Goal: Transaction & Acquisition: Download file/media

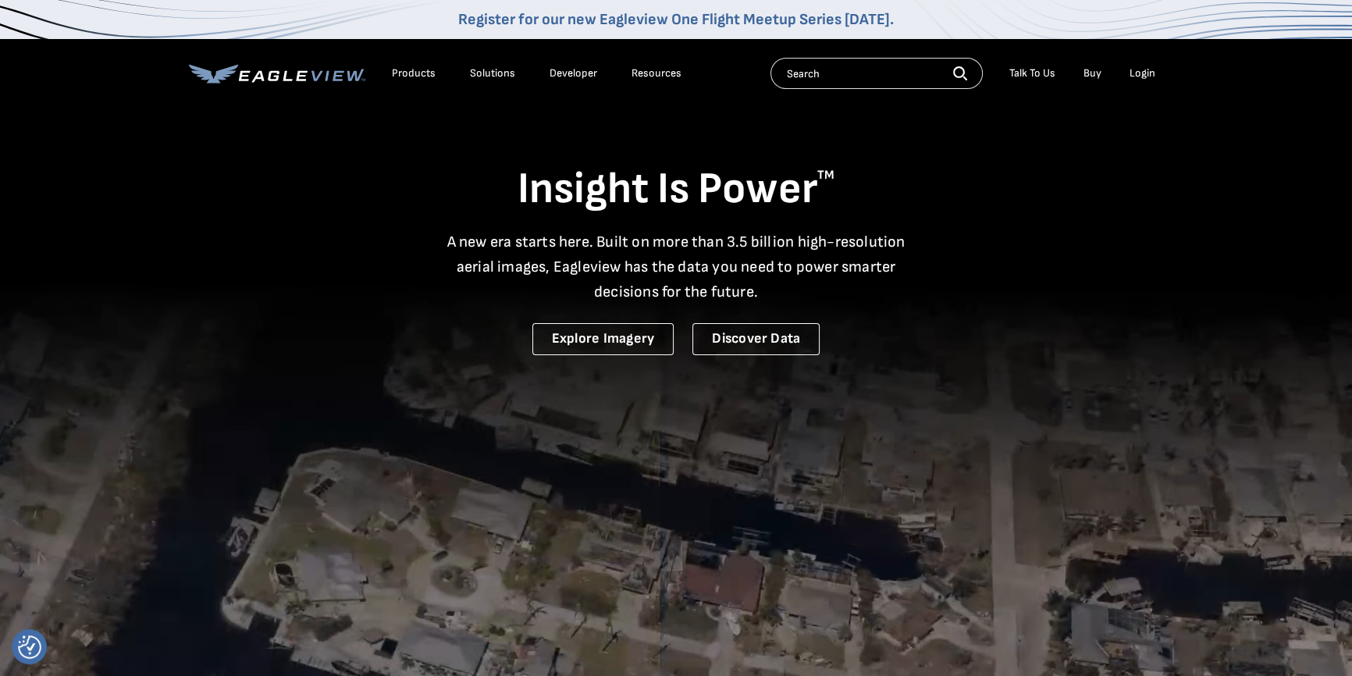
click at [837, 72] on input "text" at bounding box center [877, 73] width 212 height 31
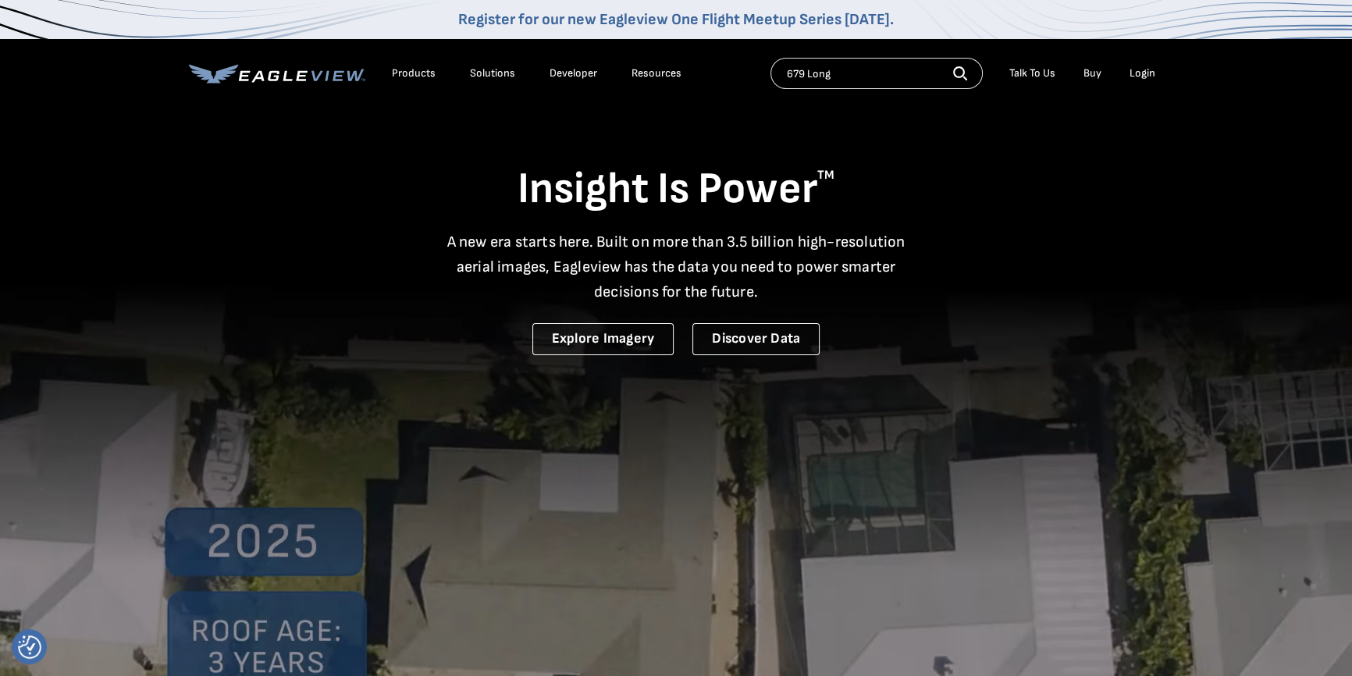
type input "679 Long"
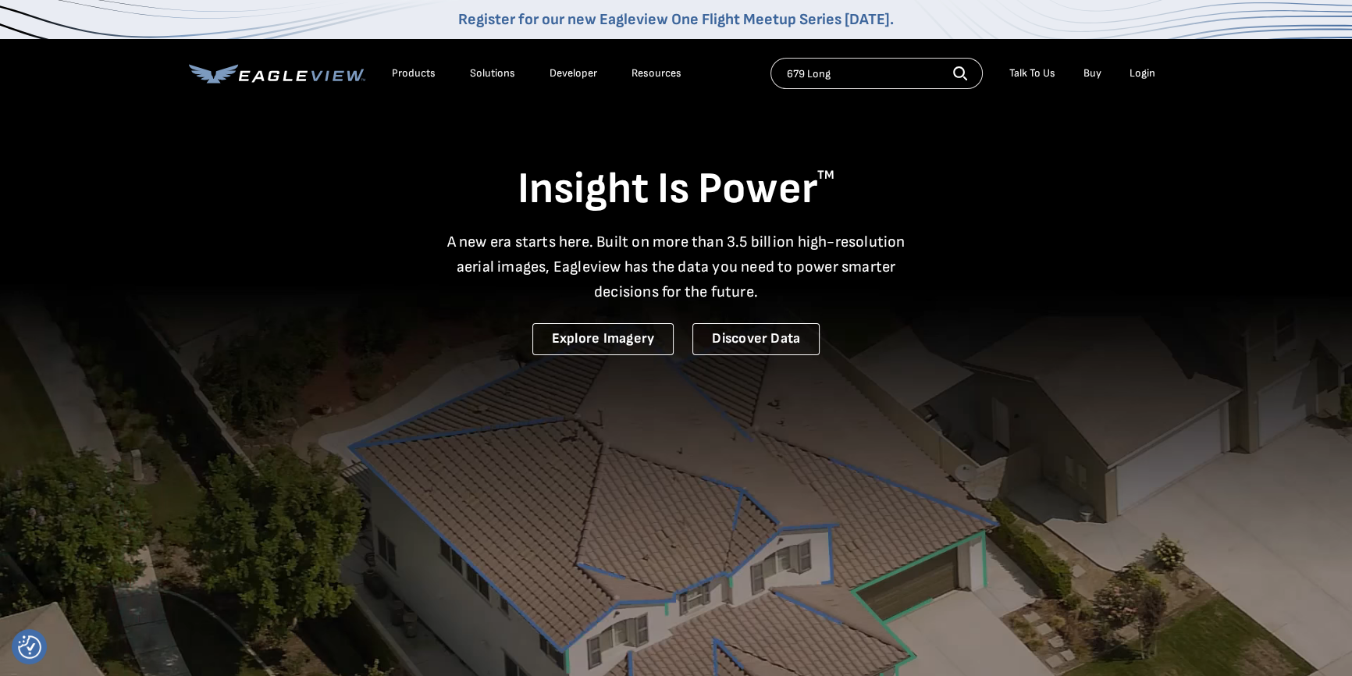
click at [1138, 73] on div "Login" at bounding box center [1143, 73] width 26 height 14
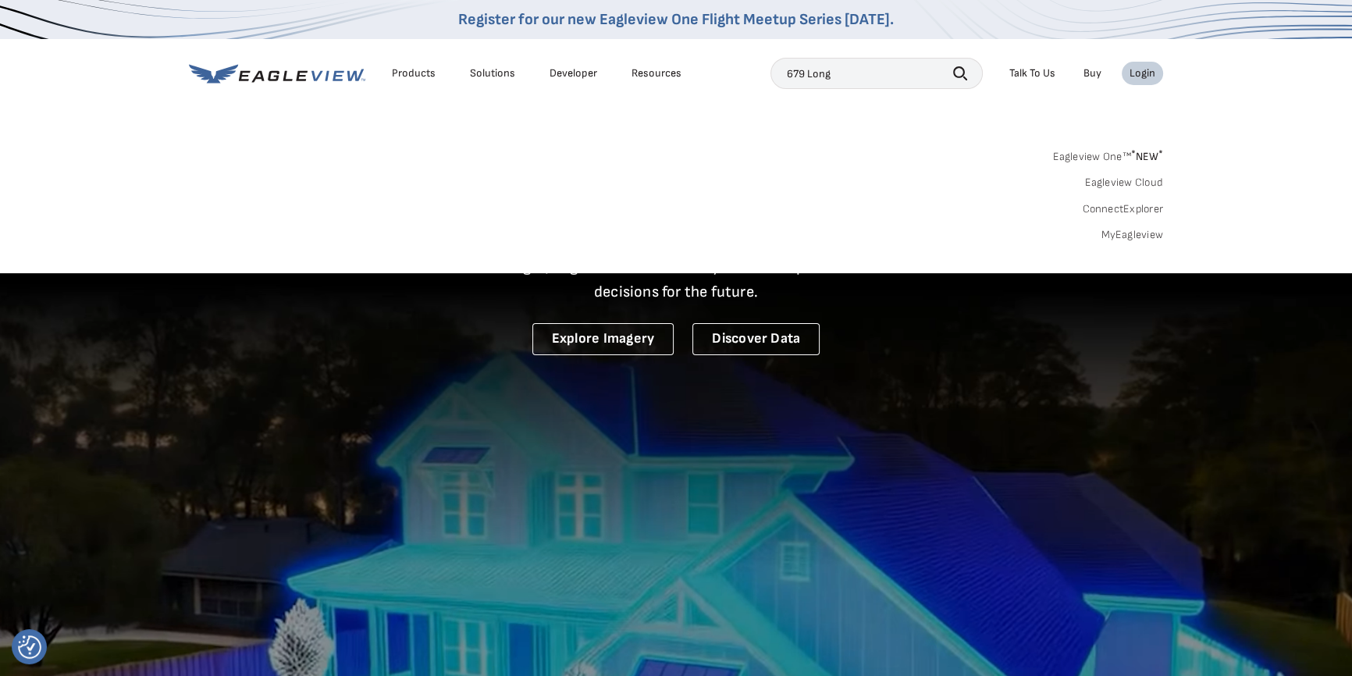
click at [1091, 75] on link "Buy" at bounding box center [1093, 73] width 18 height 14
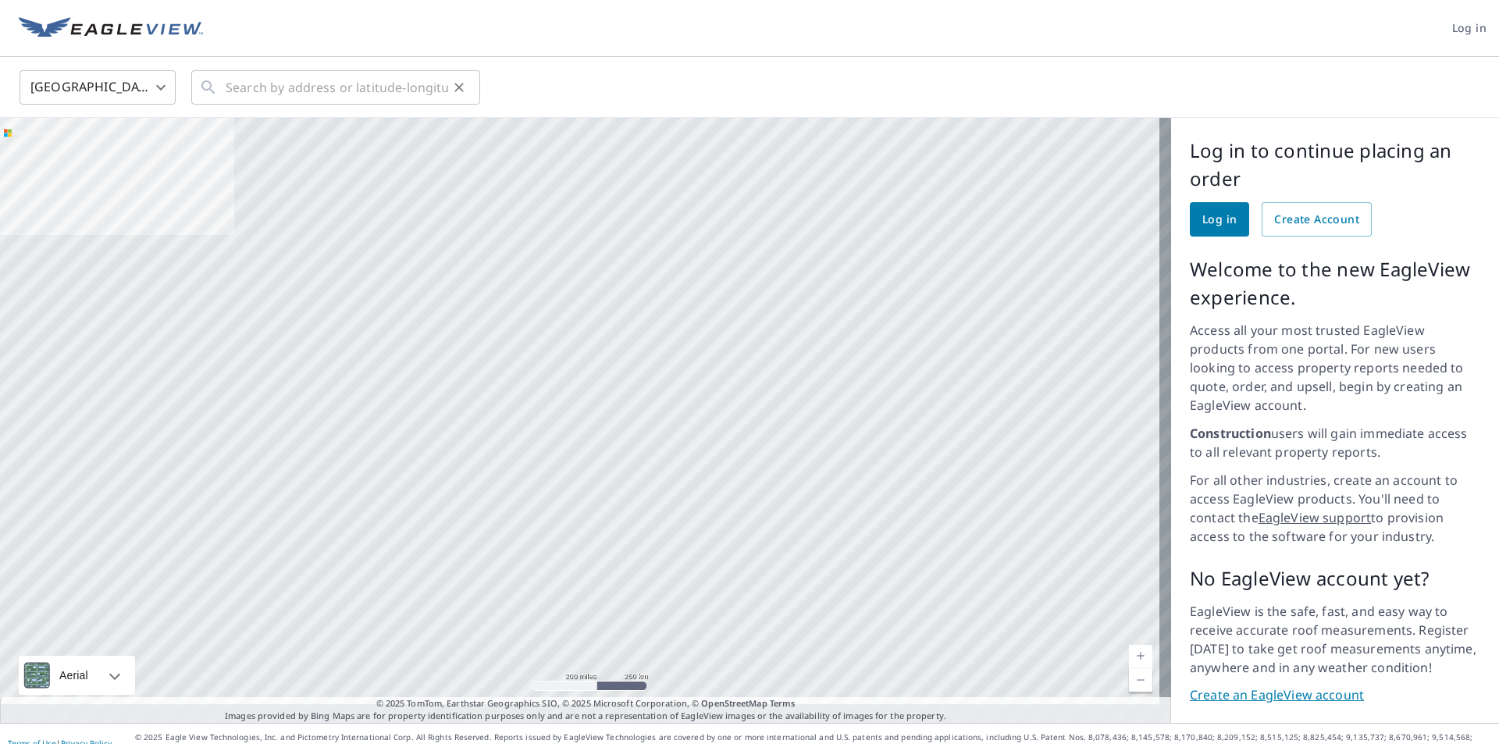
click at [225, 90] on div "​" at bounding box center [335, 87] width 289 height 34
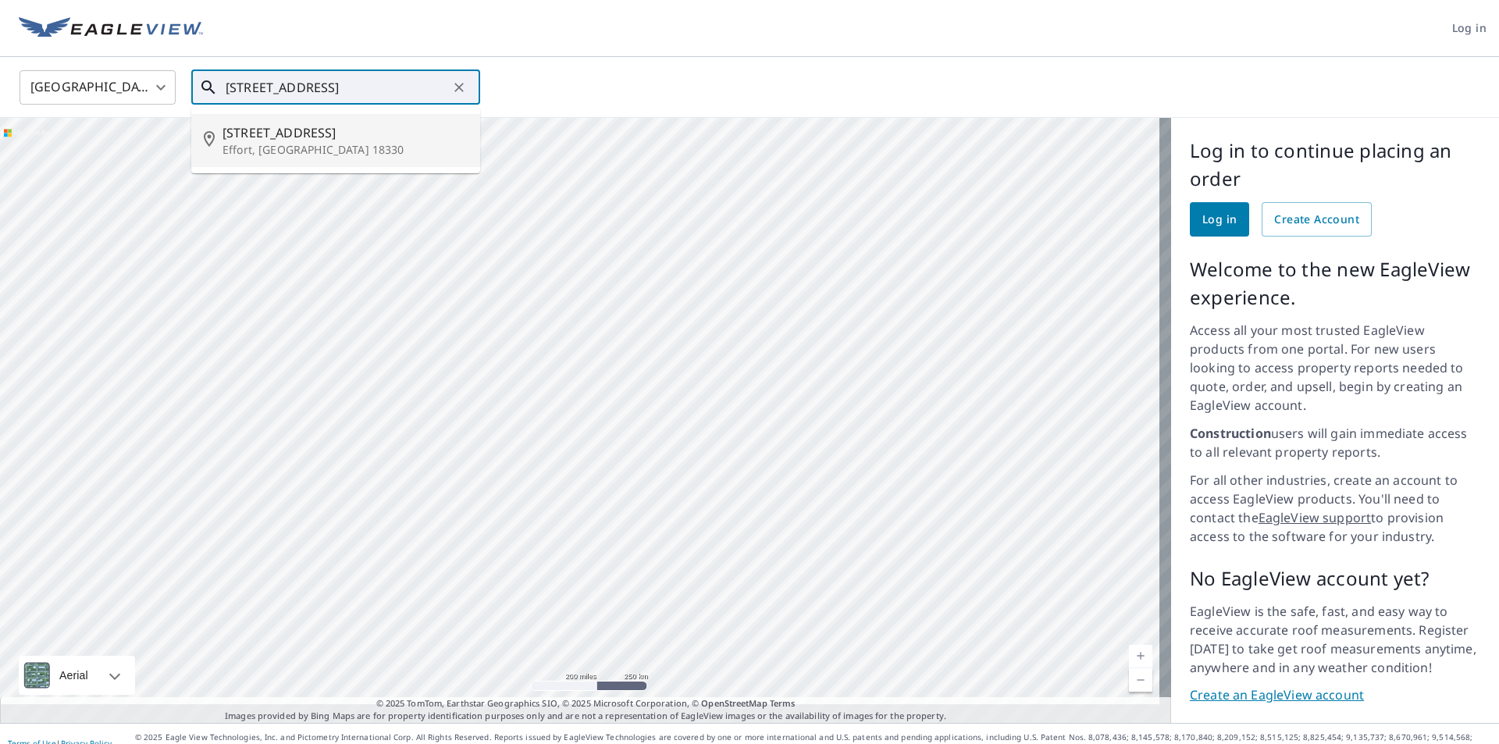
click at [230, 142] on p "Effort, PA 18330" at bounding box center [345, 150] width 245 height 16
type input "679 Long Mountain Rd Effort, PA 18330"
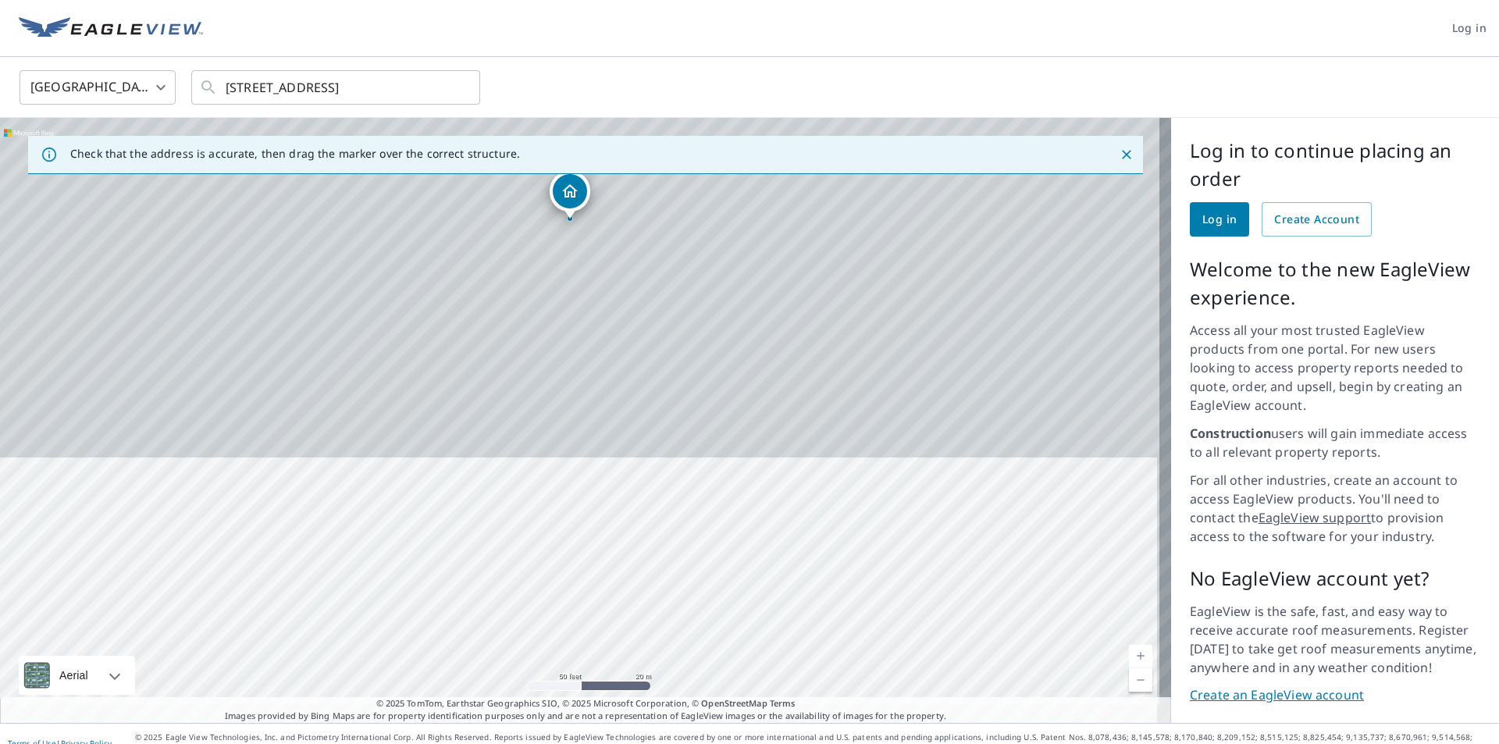
drag, startPoint x: 628, startPoint y: 212, endPoint x: 634, endPoint y: 775, distance: 563.0
click at [634, 743] on html "Log in United States US ​ 679 Long Mountain Rd Effort, PA 18330 ​ Check that th…" at bounding box center [749, 372] width 1499 height 744
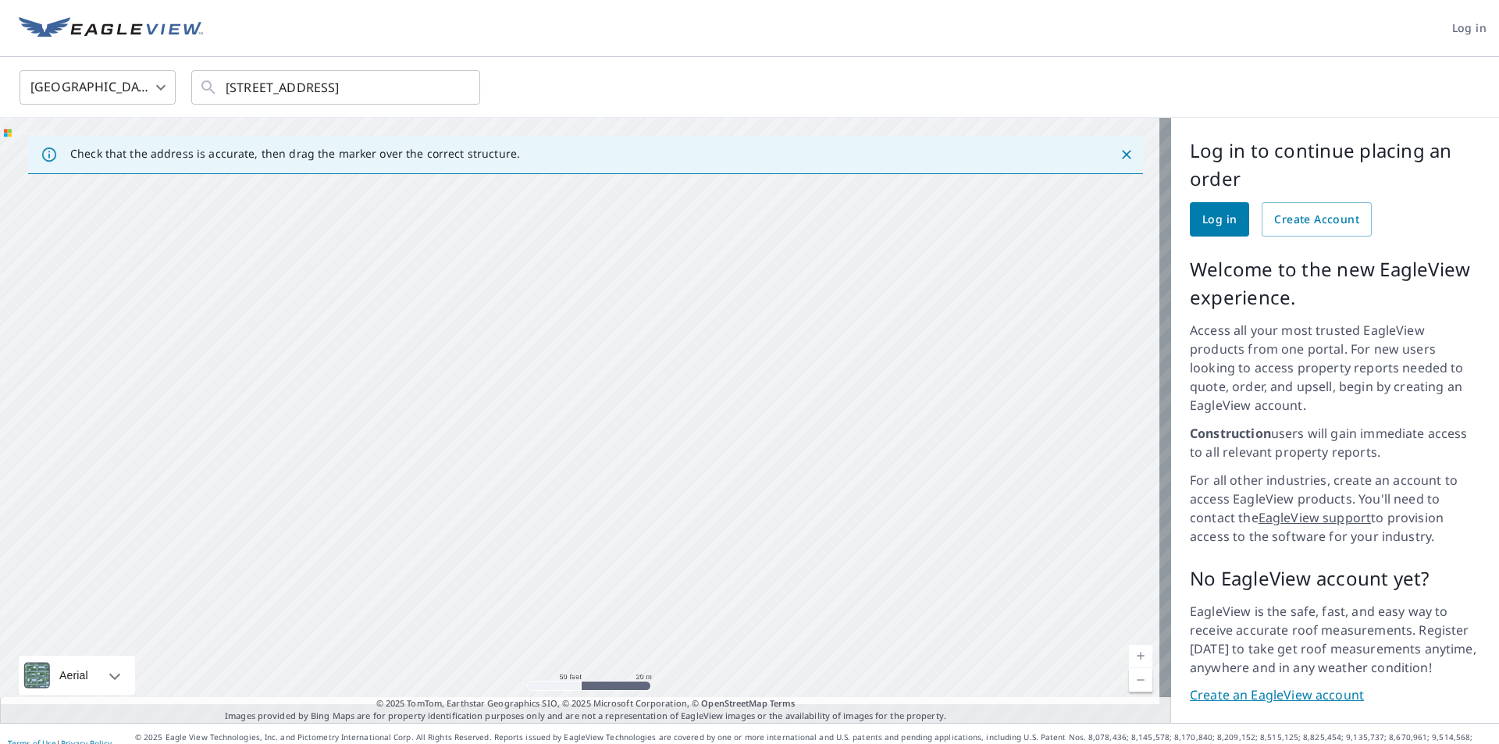
drag, startPoint x: 607, startPoint y: 219, endPoint x: 625, endPoint y: 692, distance: 473.5
click at [626, 685] on div "Check that the address is accurate, then drag the marker over the correct struc…" at bounding box center [585, 420] width 1171 height 605
click at [829, 383] on div "679 Long Mountain Rd Effort, PA 18330" at bounding box center [585, 420] width 1171 height 605
click at [1202, 223] on span "Log in" at bounding box center [1219, 220] width 34 height 20
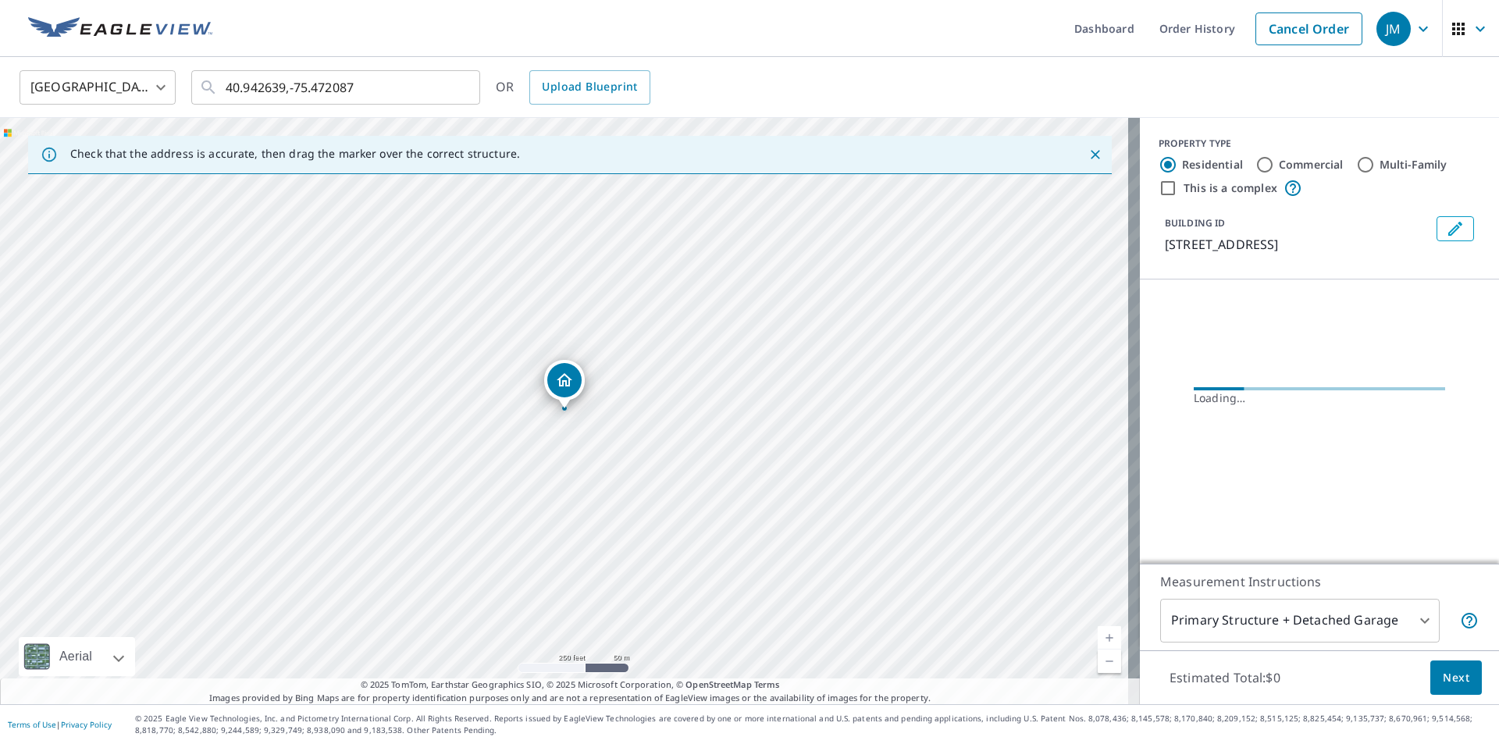
click at [1251, 244] on p "[STREET_ADDRESS]" at bounding box center [1297, 244] width 265 height 19
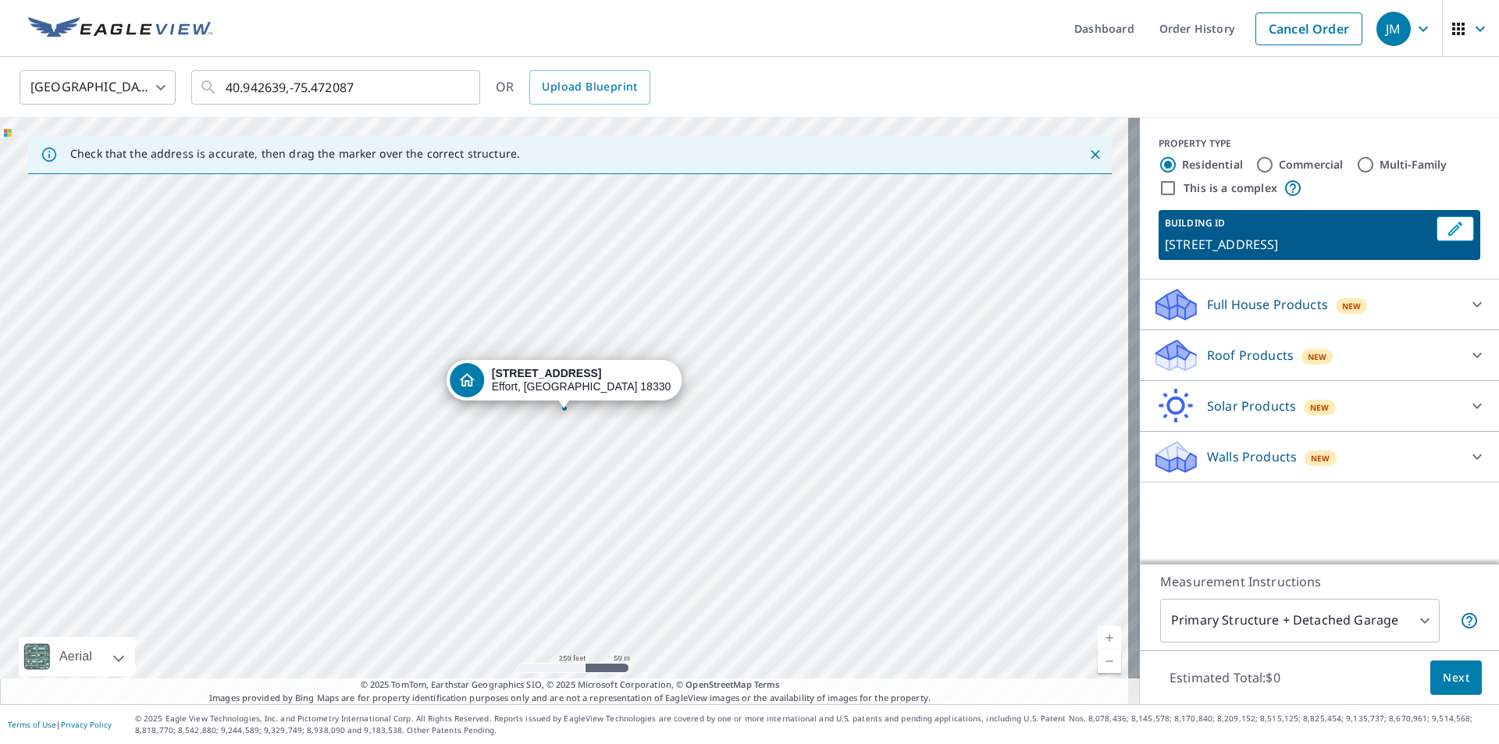
click at [538, 606] on div "[STREET_ADDRESS]" at bounding box center [570, 411] width 1140 height 586
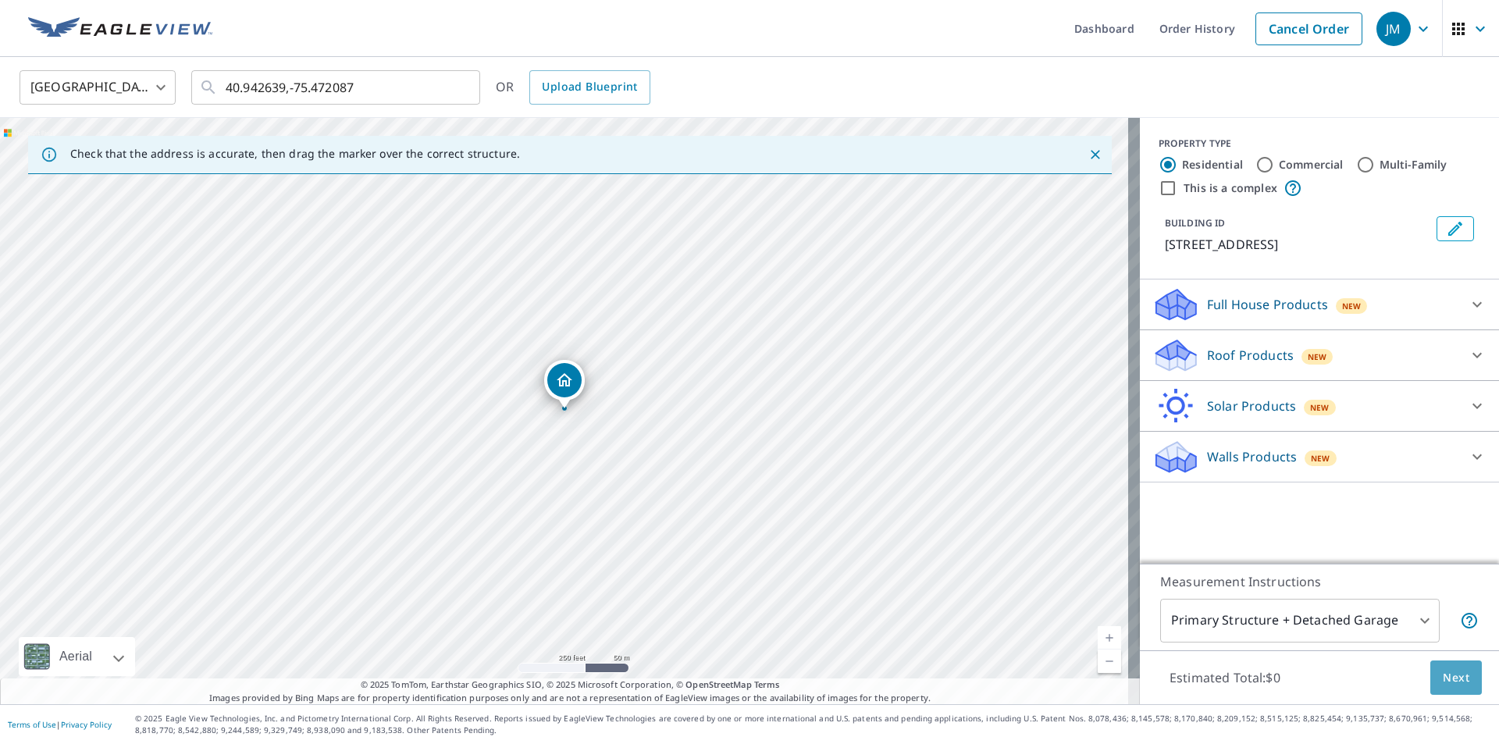
click at [1443, 674] on span "Next" at bounding box center [1456, 678] width 27 height 20
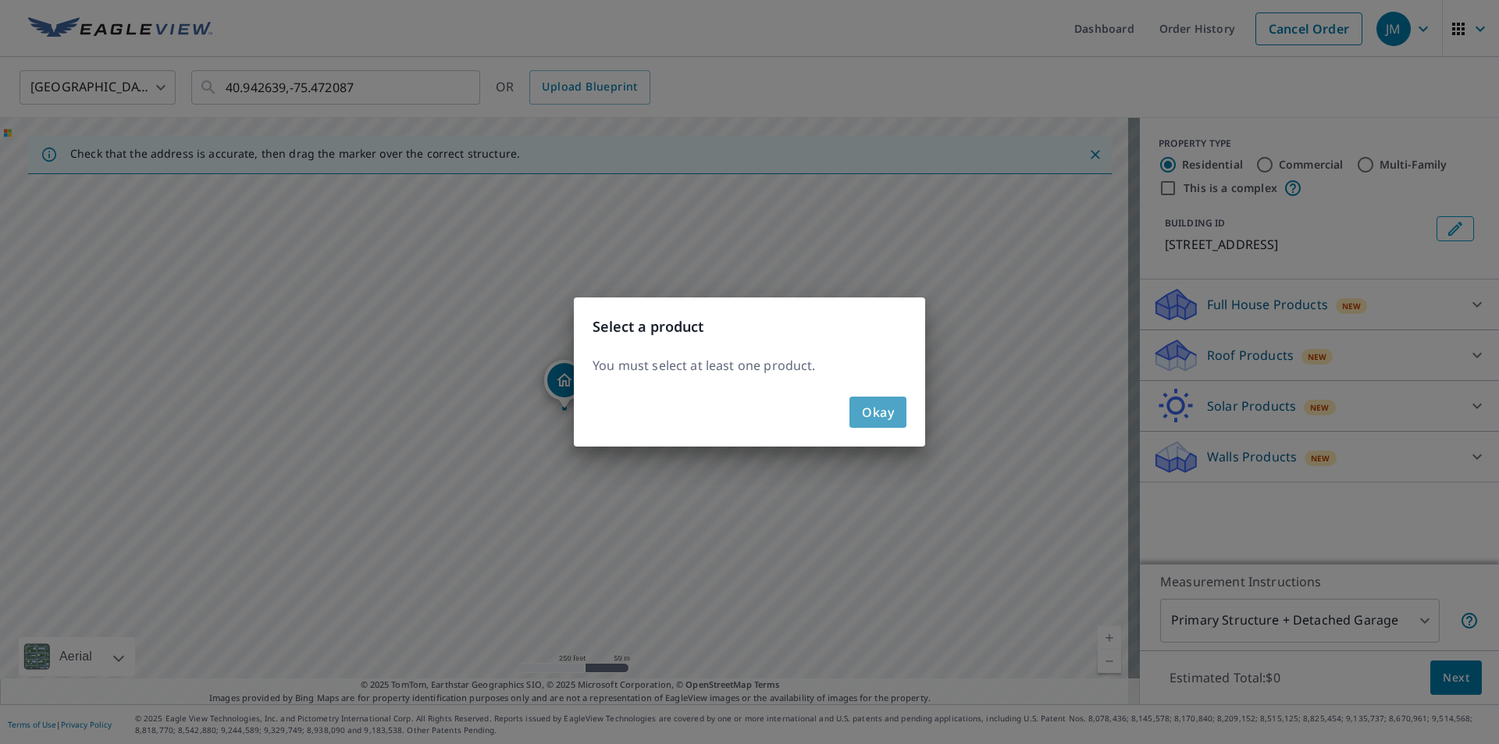
click at [890, 419] on span "Okay" at bounding box center [878, 412] width 32 height 22
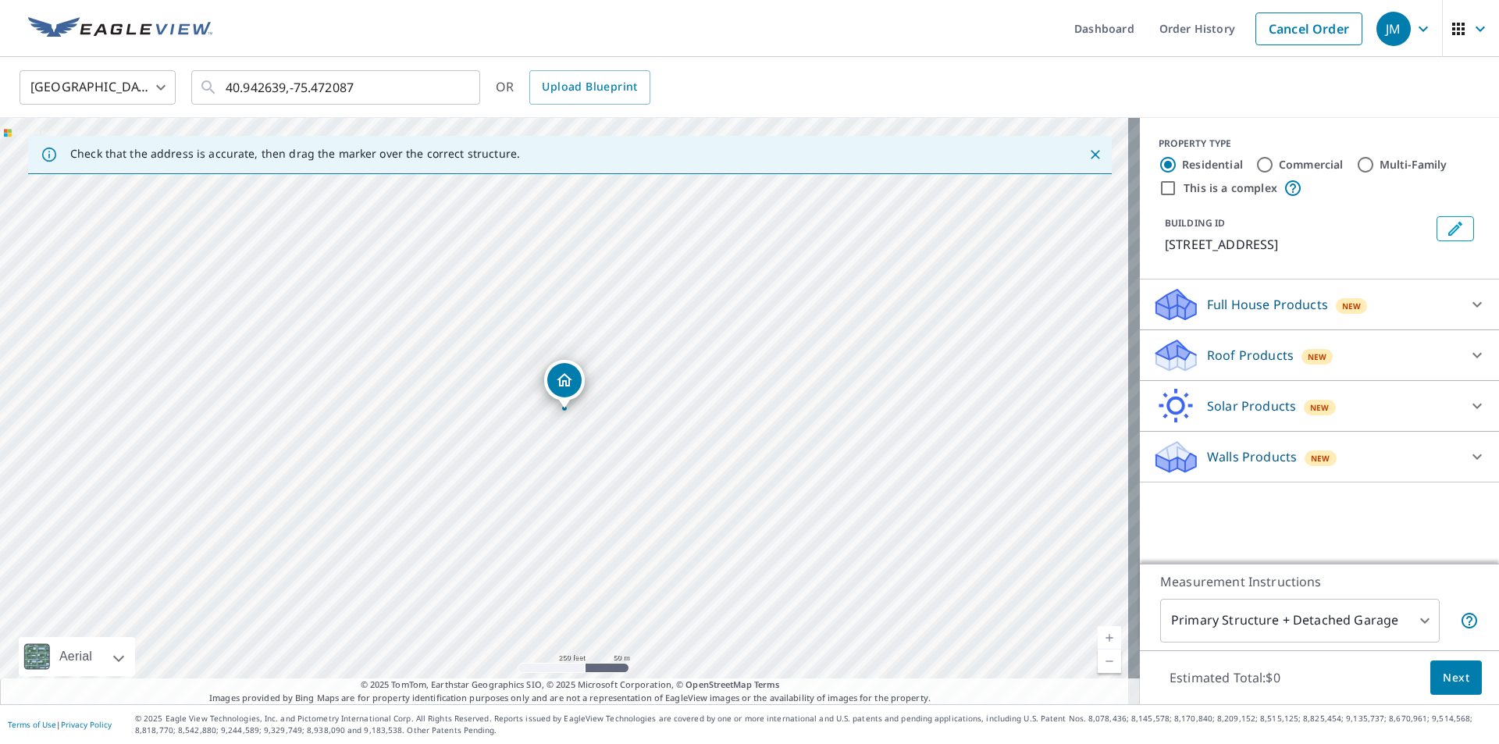
click at [1209, 358] on p "Roof Products" at bounding box center [1250, 355] width 87 height 19
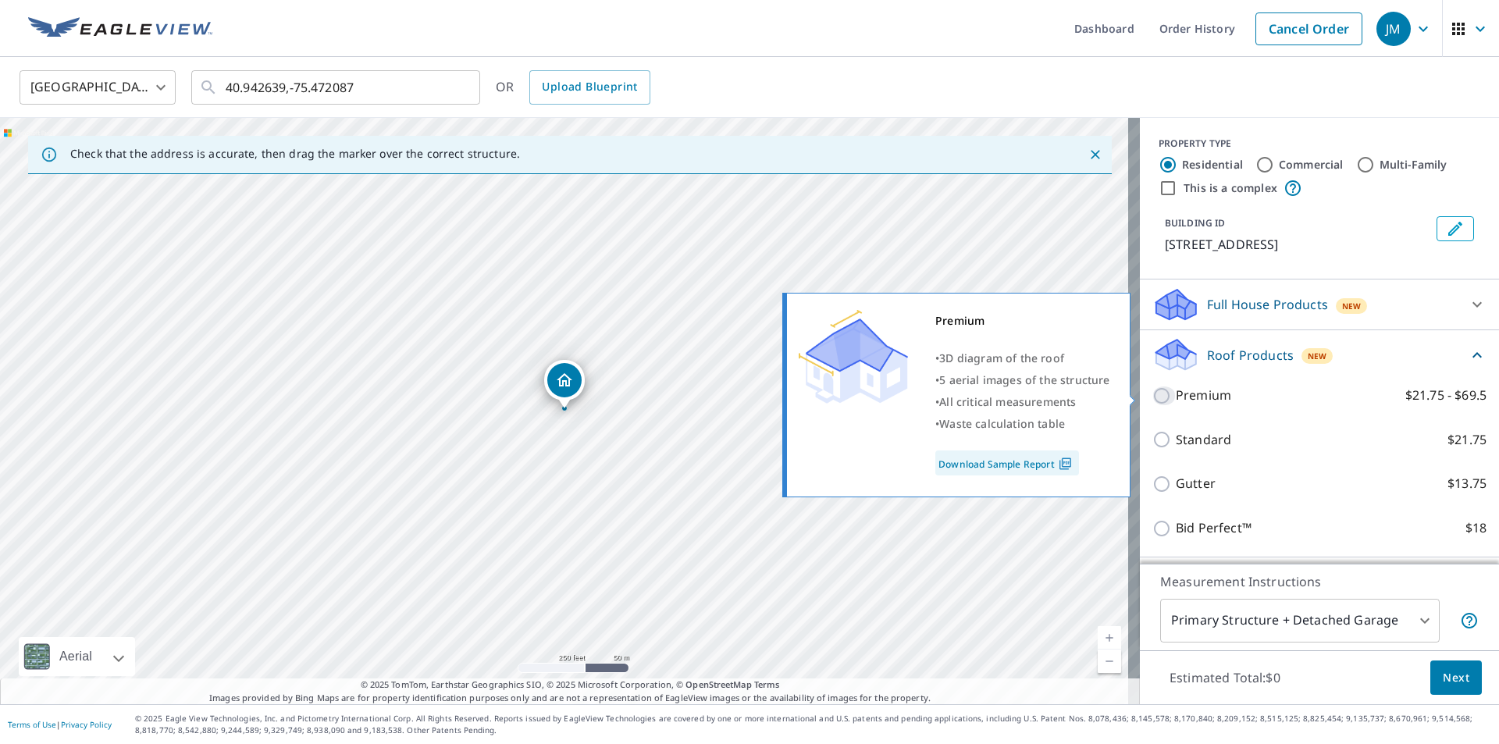
click at [1152, 399] on input "Premium $21.75 - $69.5" at bounding box center [1163, 395] width 23 height 19
checkbox input "true"
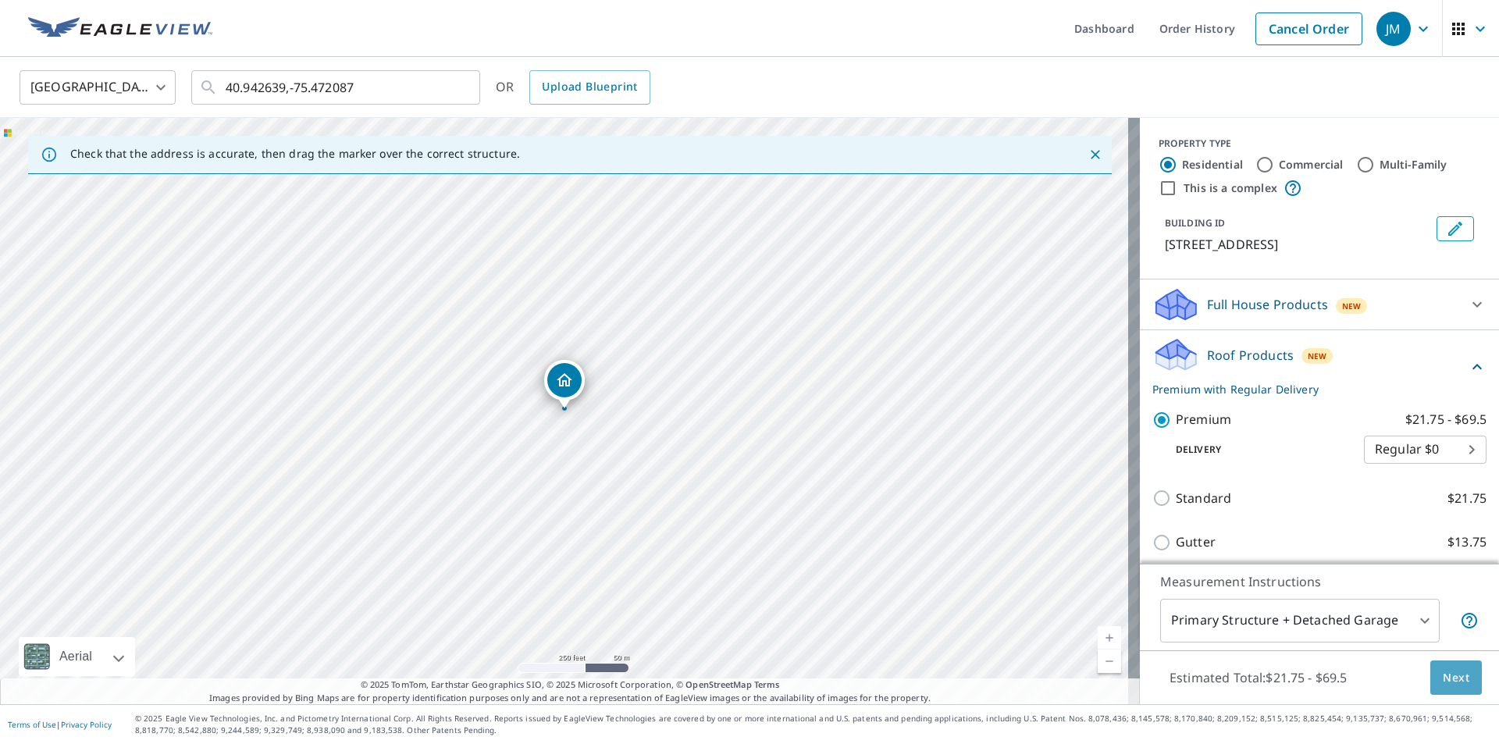
click at [1443, 674] on span "Next" at bounding box center [1456, 678] width 27 height 20
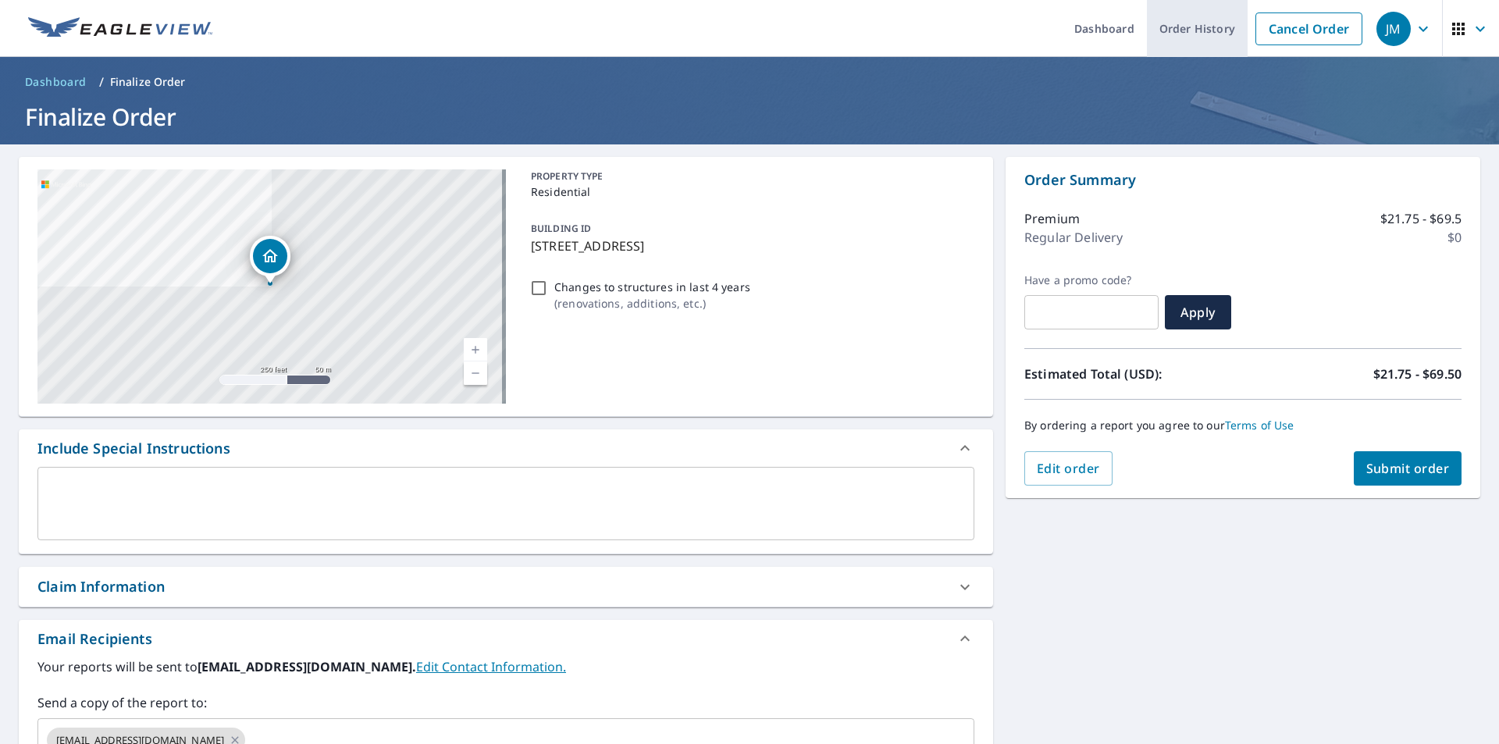
click at [1175, 30] on link "Order History" at bounding box center [1197, 28] width 101 height 57
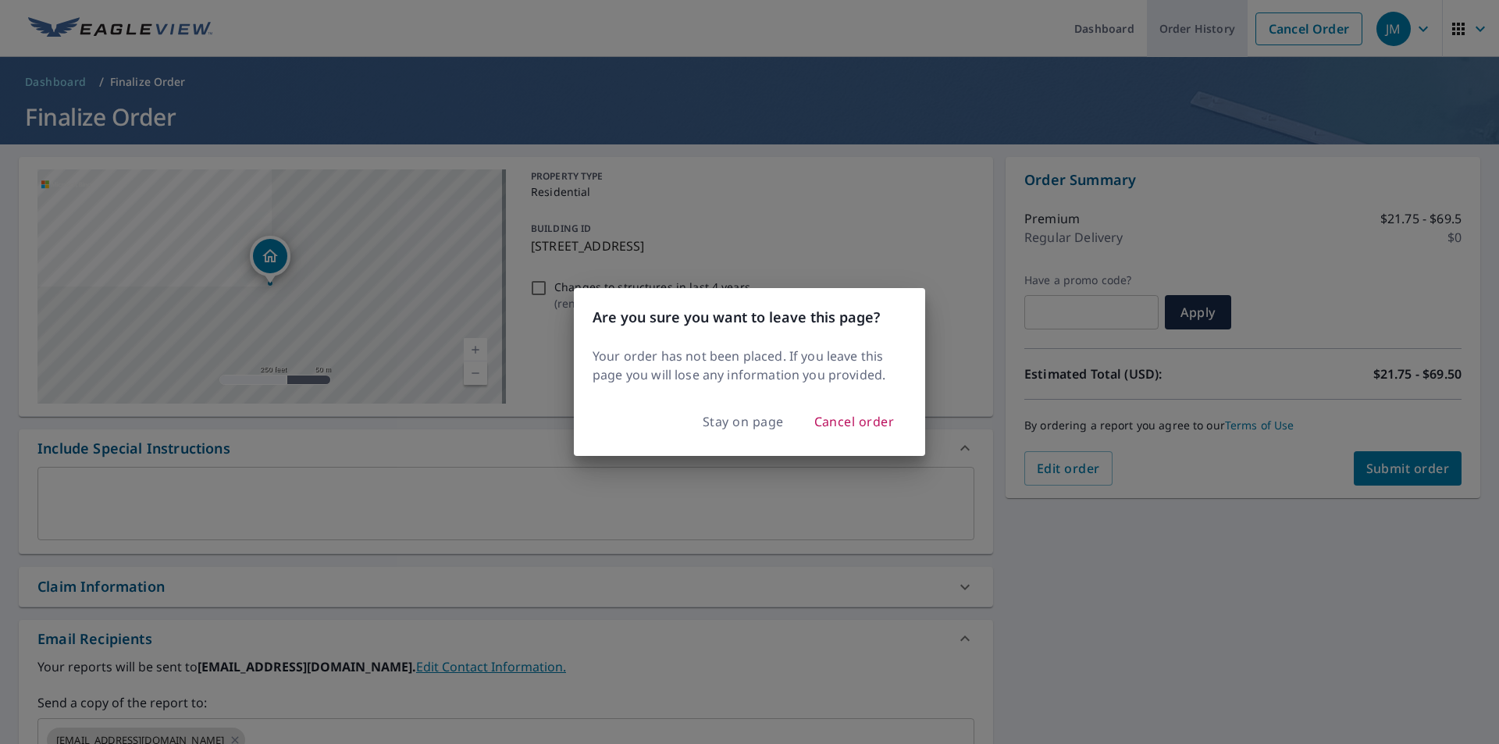
checkbox input "true"
click at [842, 422] on span "Cancel order" at bounding box center [854, 422] width 80 height 22
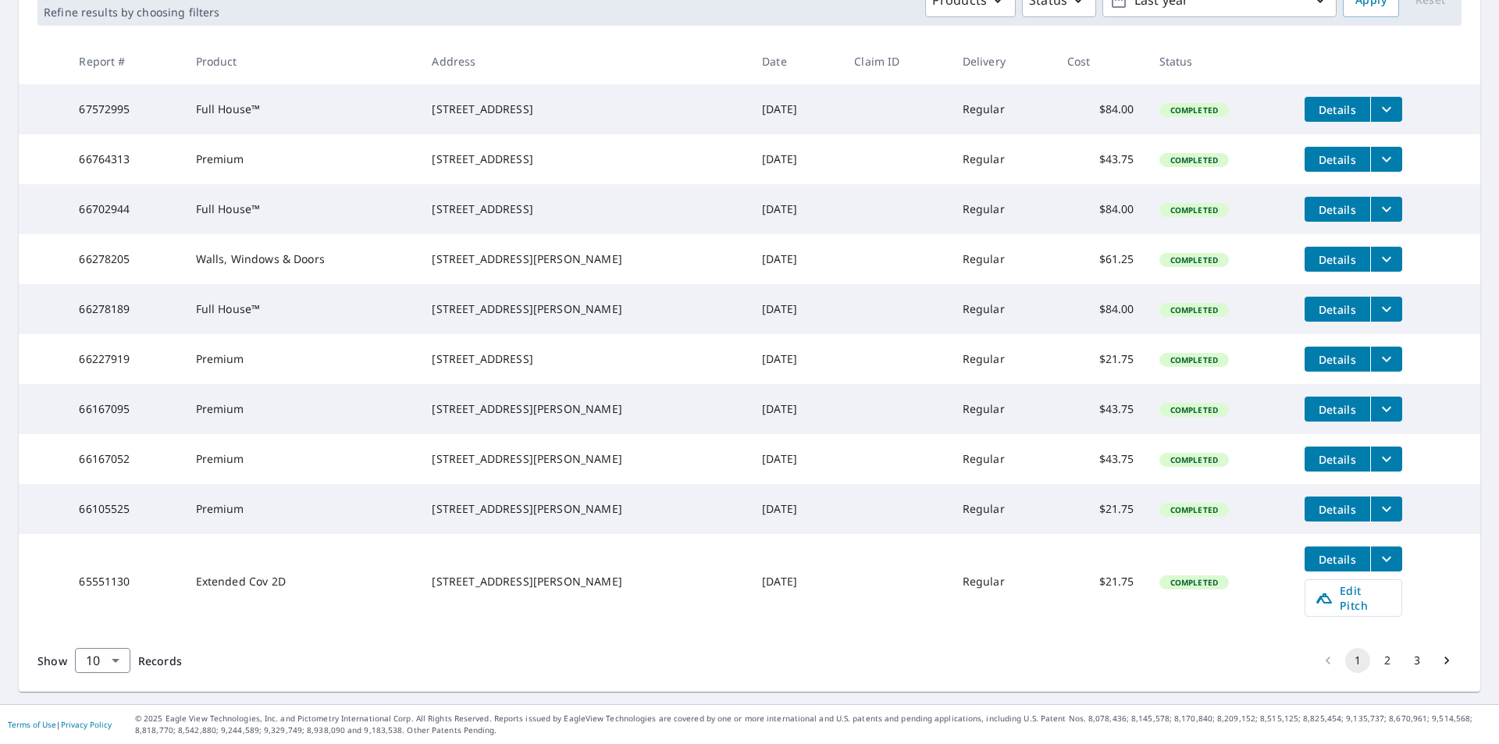
scroll to position [307, 0]
click at [116, 661] on body "JM JM Dashboard Order History Order JM Dashboard / Order History Order History …" at bounding box center [749, 372] width 1499 height 744
click at [98, 683] on li "50" at bounding box center [101, 683] width 55 height 28
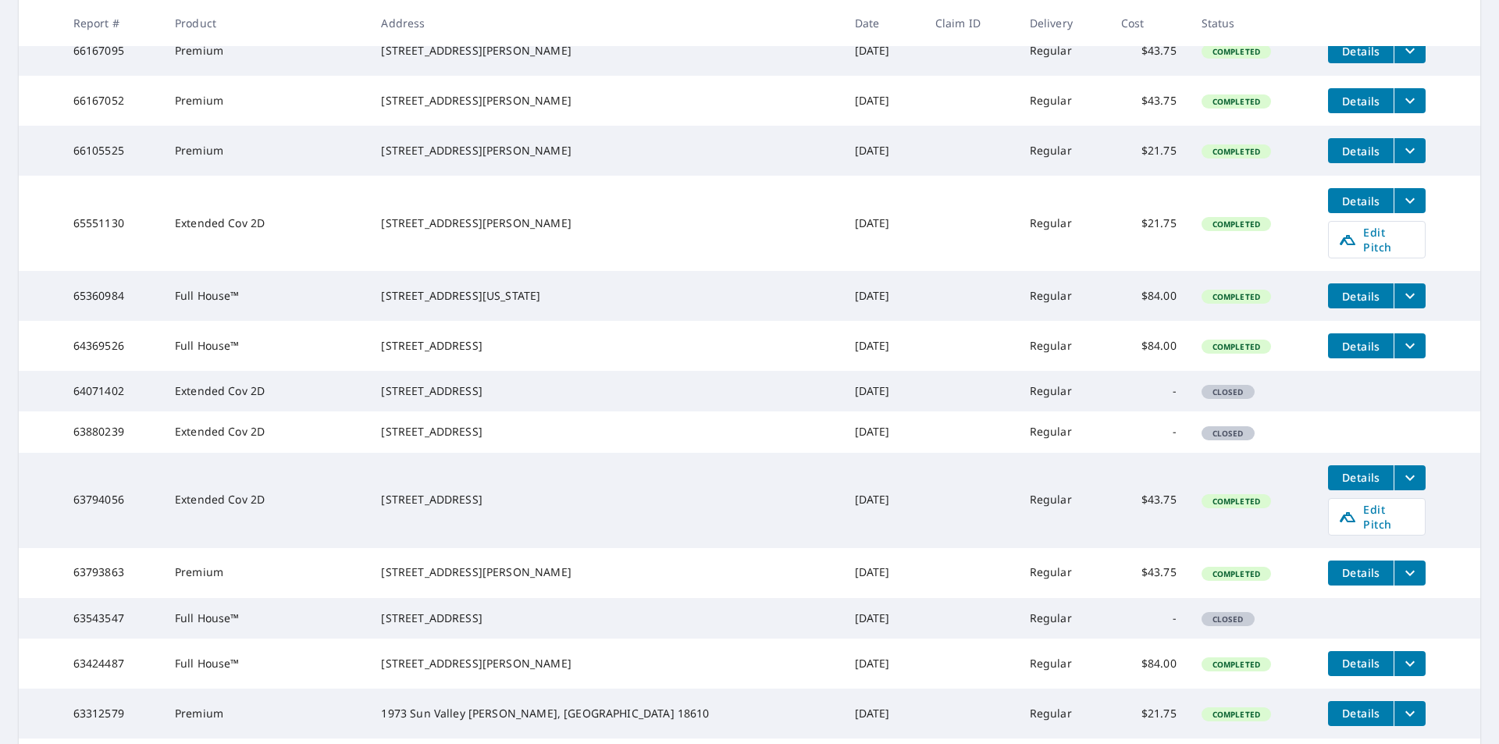
scroll to position [625, 0]
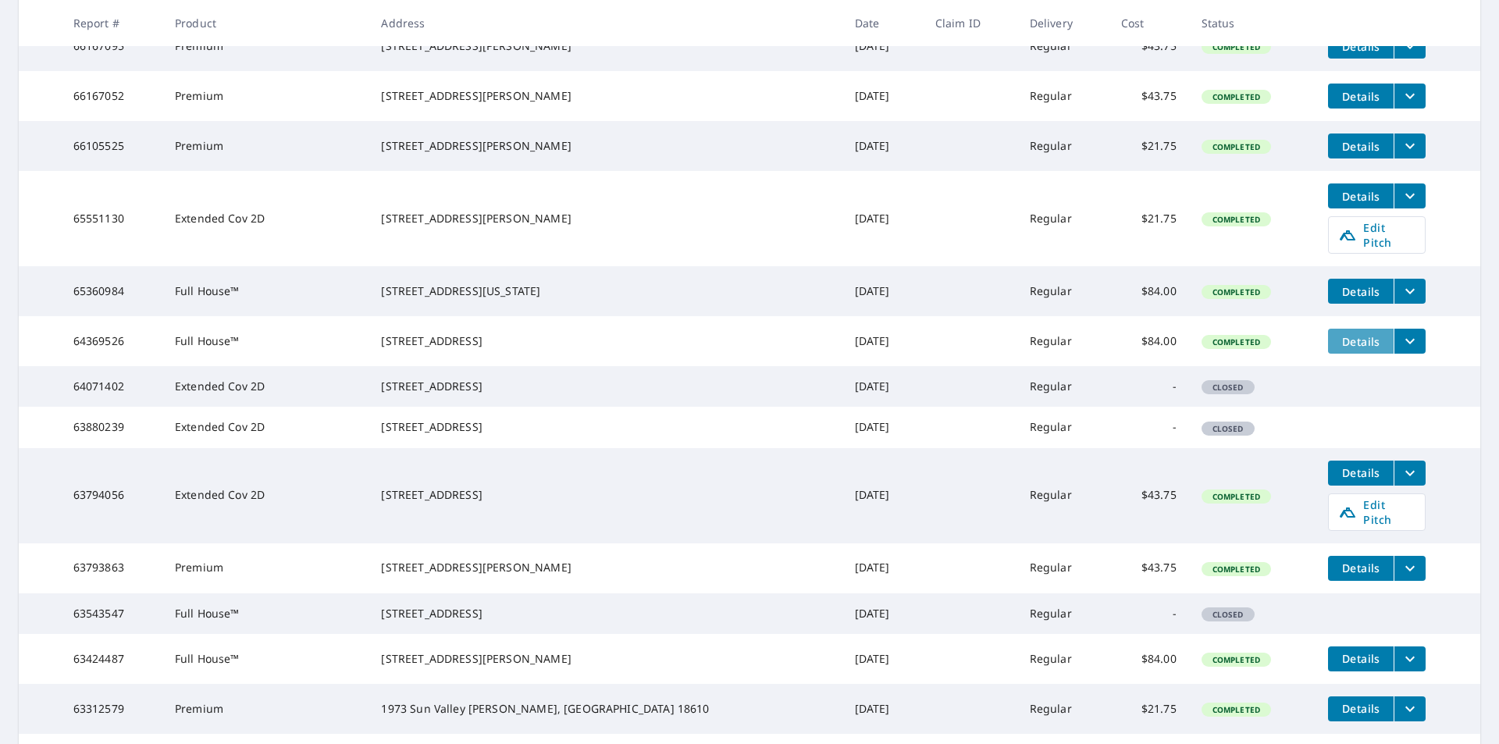
click at [1337, 349] on span "Details" at bounding box center [1360, 341] width 47 height 15
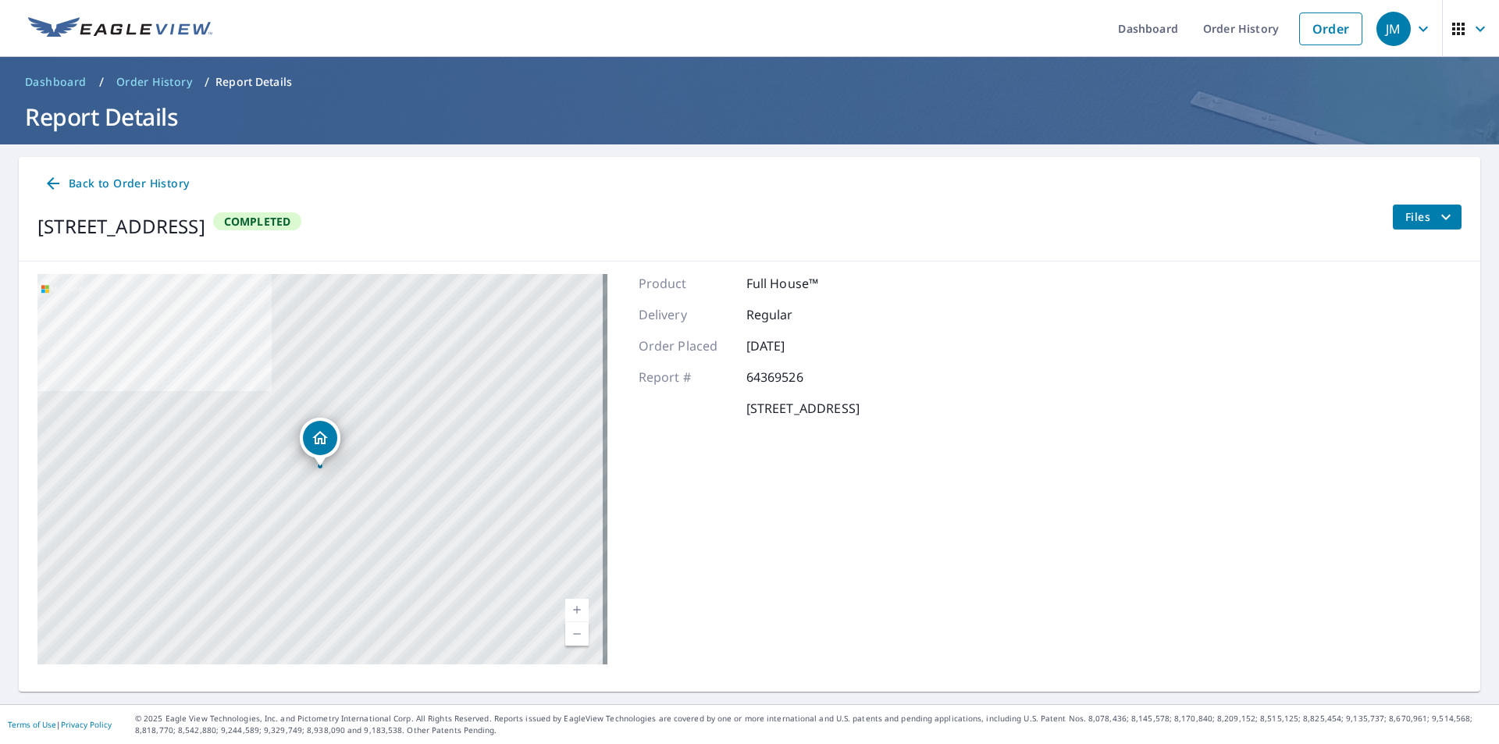
click at [1405, 217] on span "Files" at bounding box center [1430, 217] width 50 height 19
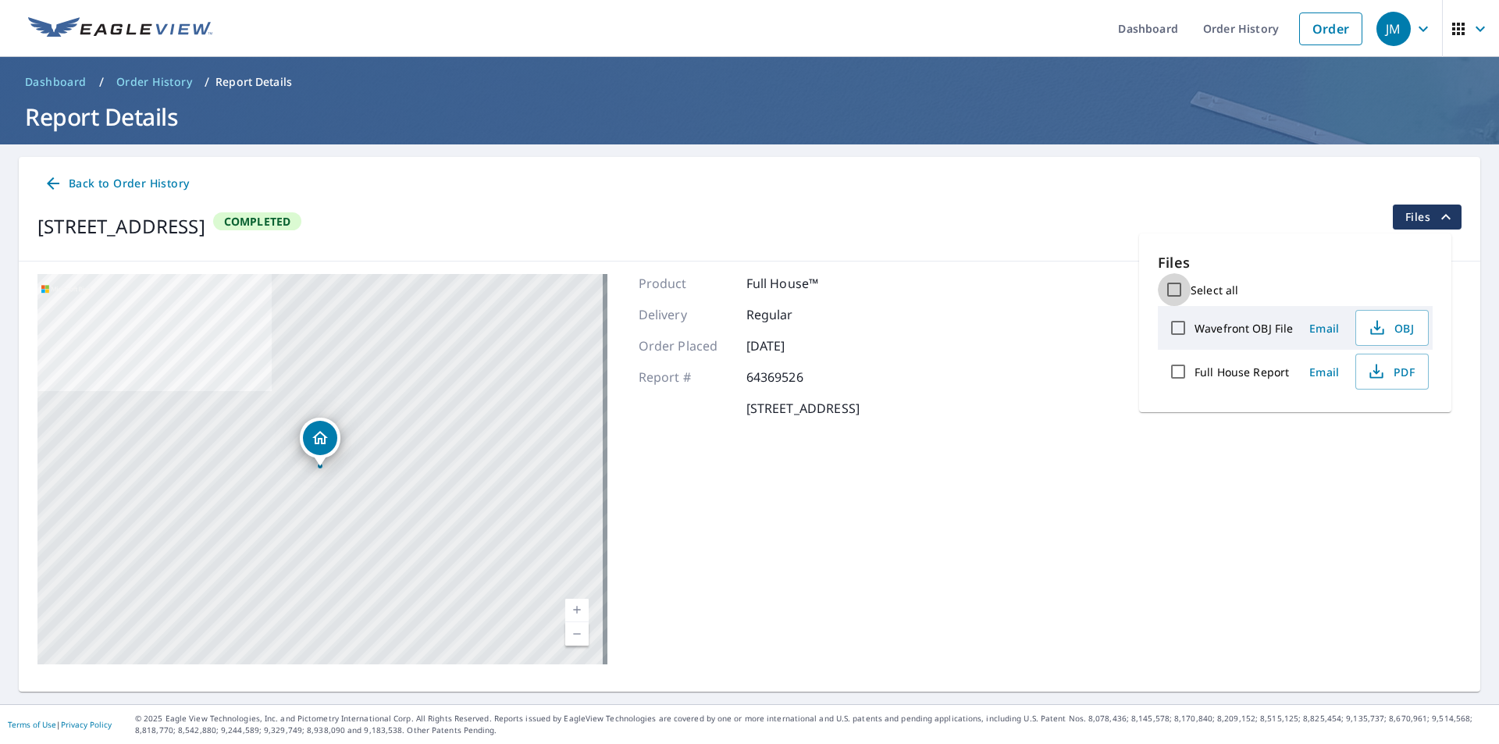
click at [1171, 294] on input "Select all" at bounding box center [1174, 289] width 33 height 33
checkbox input "true"
click at [1353, 428] on span "Download" at bounding box center [1372, 426] width 83 height 19
